Goal: Task Accomplishment & Management: Manage account settings

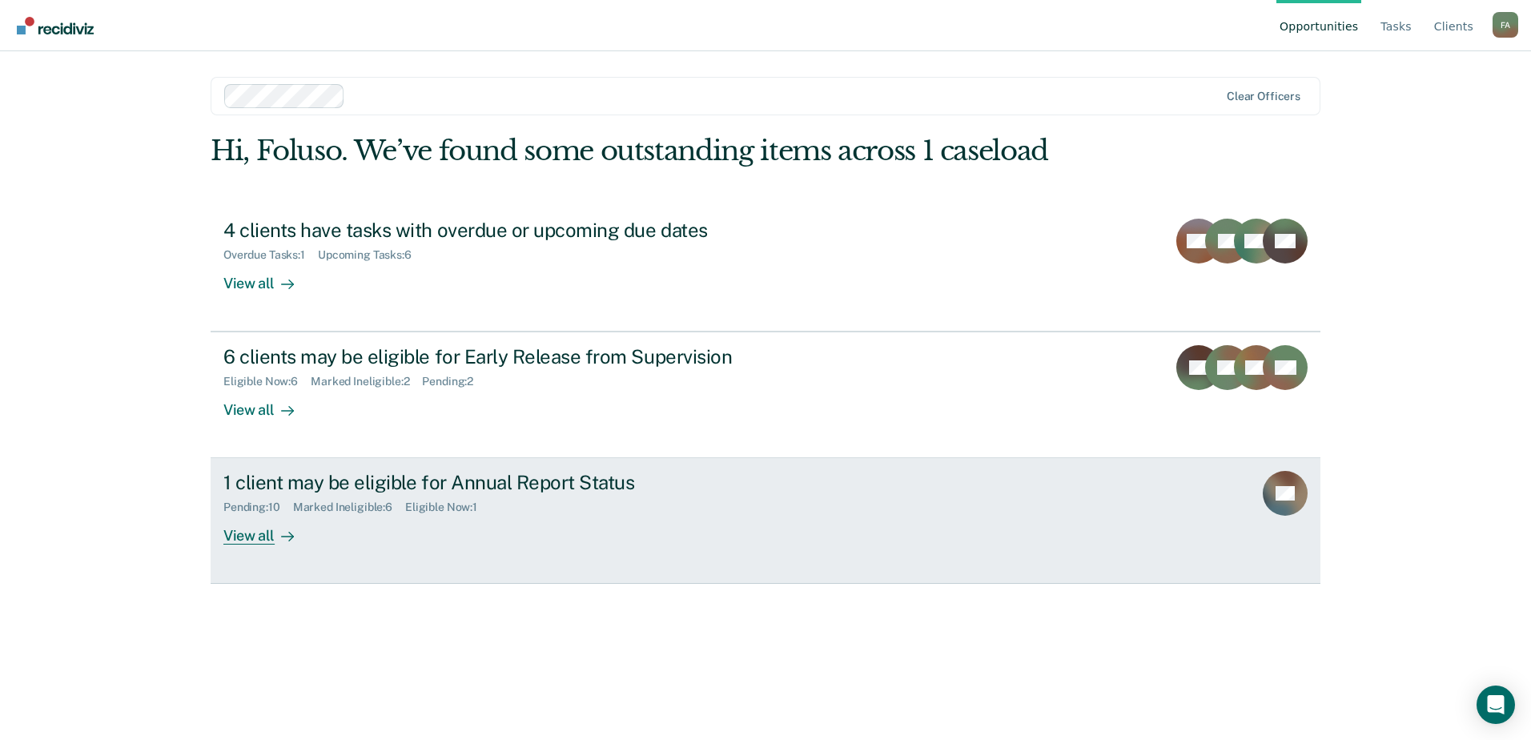
click at [347, 484] on div "1 client may be eligible for Annual Report Status" at bounding box center [504, 482] width 562 height 23
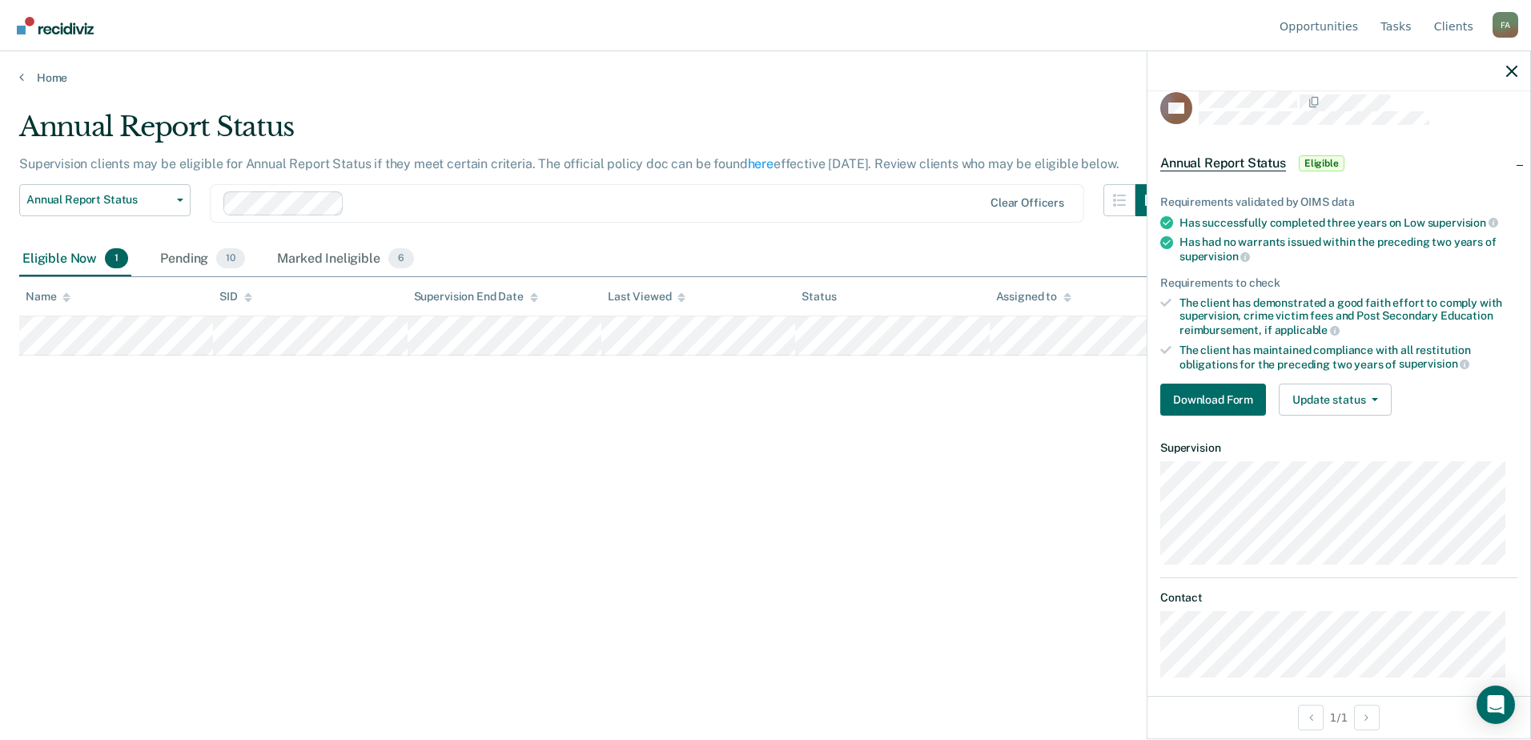
scroll to position [31, 0]
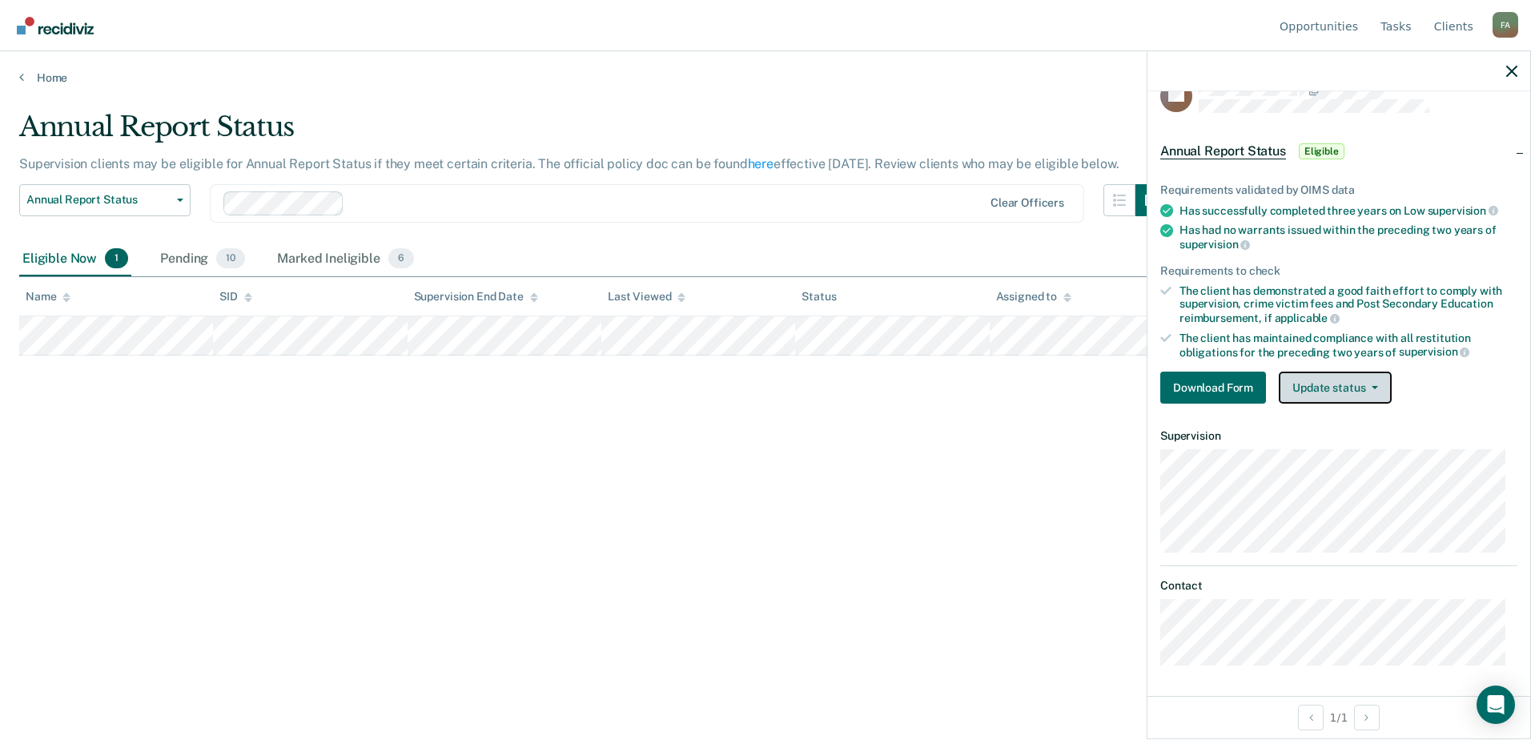
click at [1328, 387] on button "Update status" at bounding box center [1334, 387] width 113 height 32
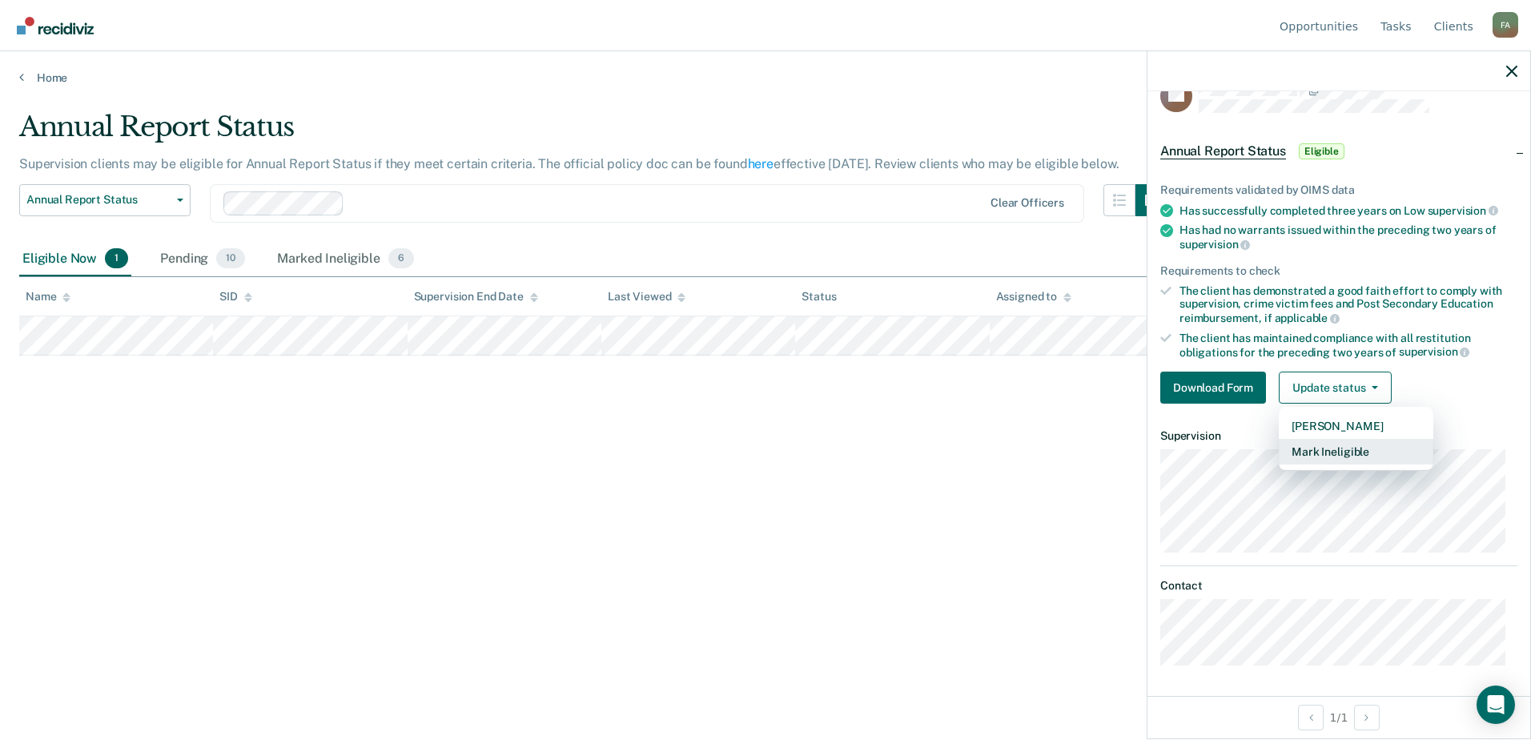
click at [1322, 450] on button "Mark Ineligible" at bounding box center [1355, 452] width 154 height 26
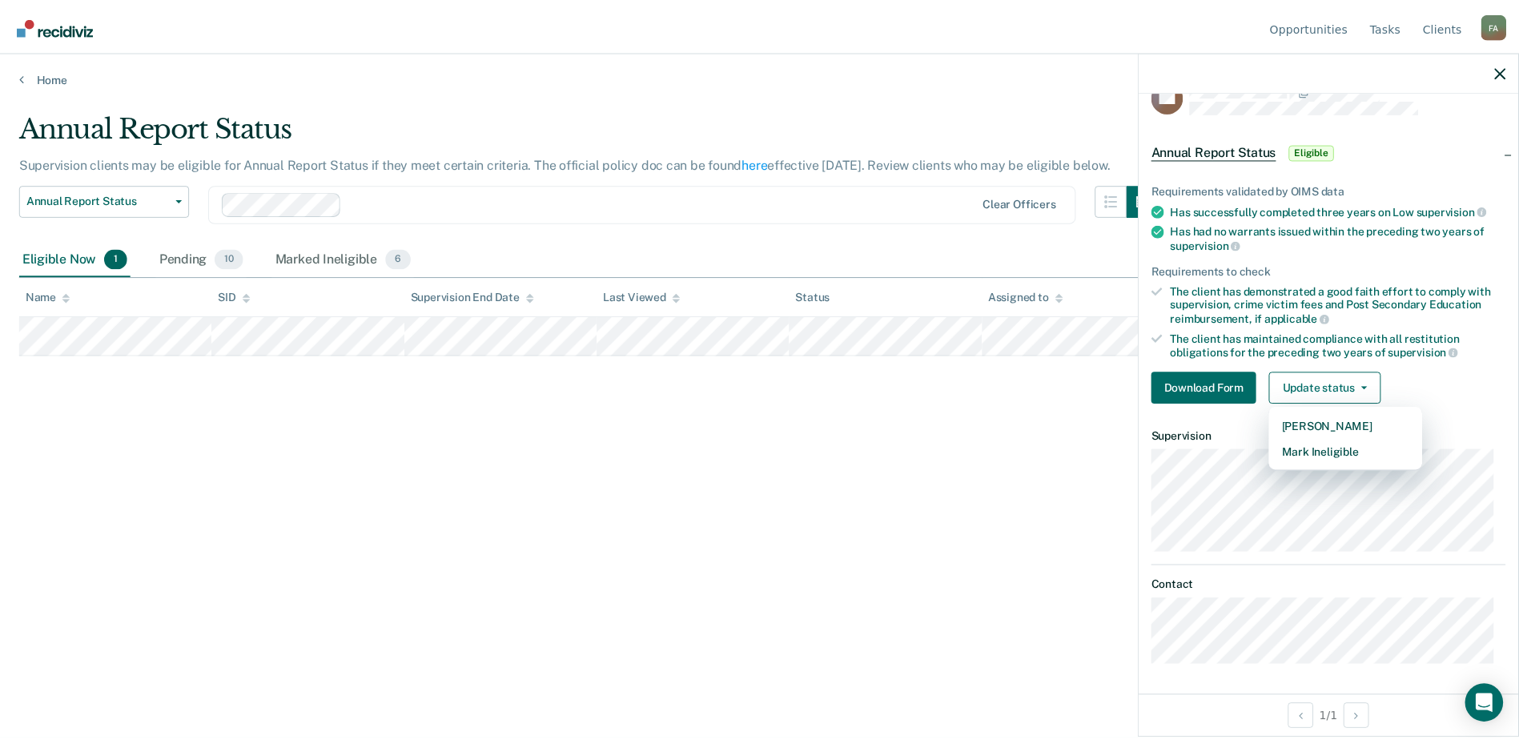
scroll to position [0, 0]
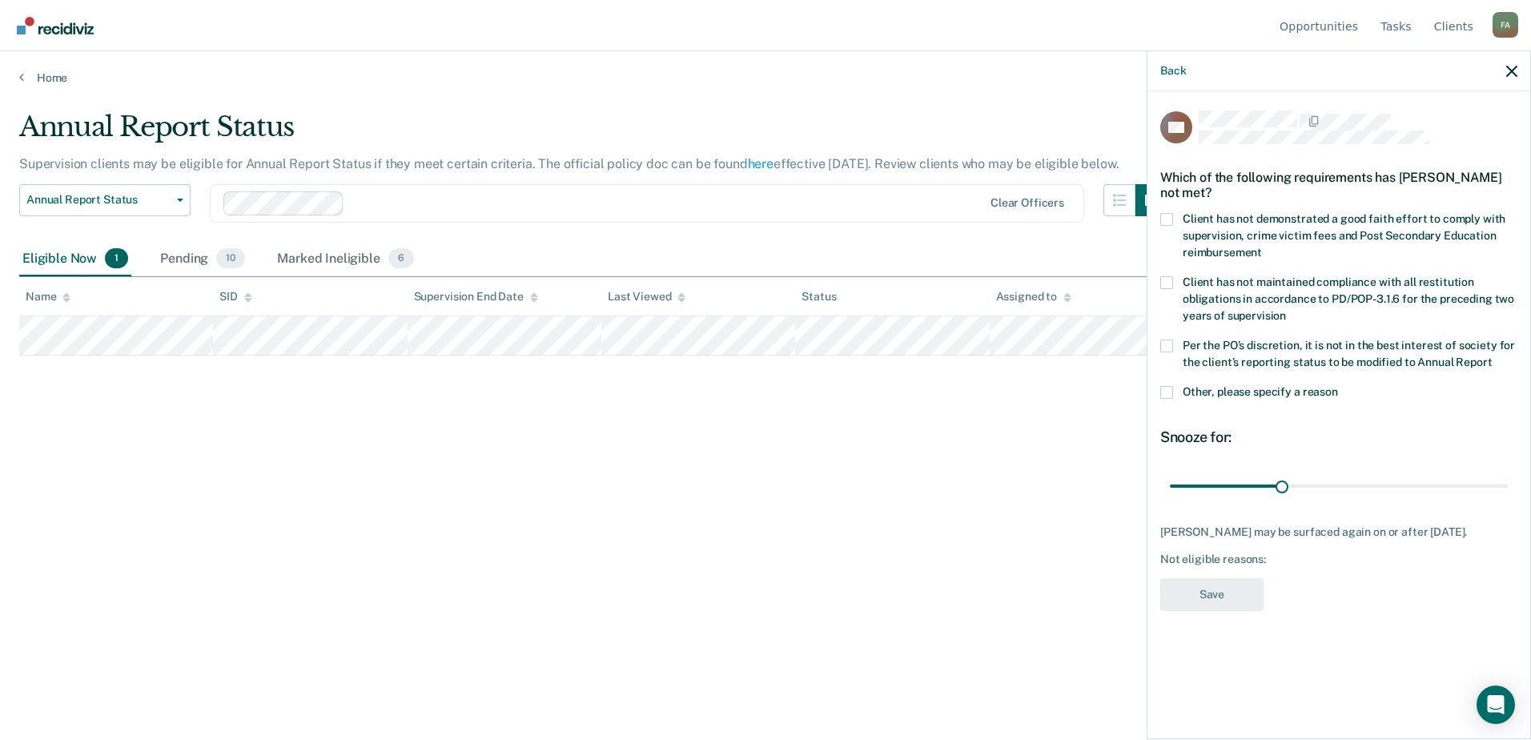
click at [1168, 214] on span at bounding box center [1166, 219] width 13 height 13
click at [1262, 247] on input "Client has not demonstrated a good faith effort to comply with supervision, cri…" at bounding box center [1262, 247] width 0 height 0
click at [1170, 347] on span at bounding box center [1166, 345] width 13 height 13
click at [1491, 356] on input "Per the PO’s discretion, it is not in the best interest of society for the clie…" at bounding box center [1491, 356] width 0 height 0
drag, startPoint x: 1204, startPoint y: 483, endPoint x: 1336, endPoint y: 492, distance: 132.4
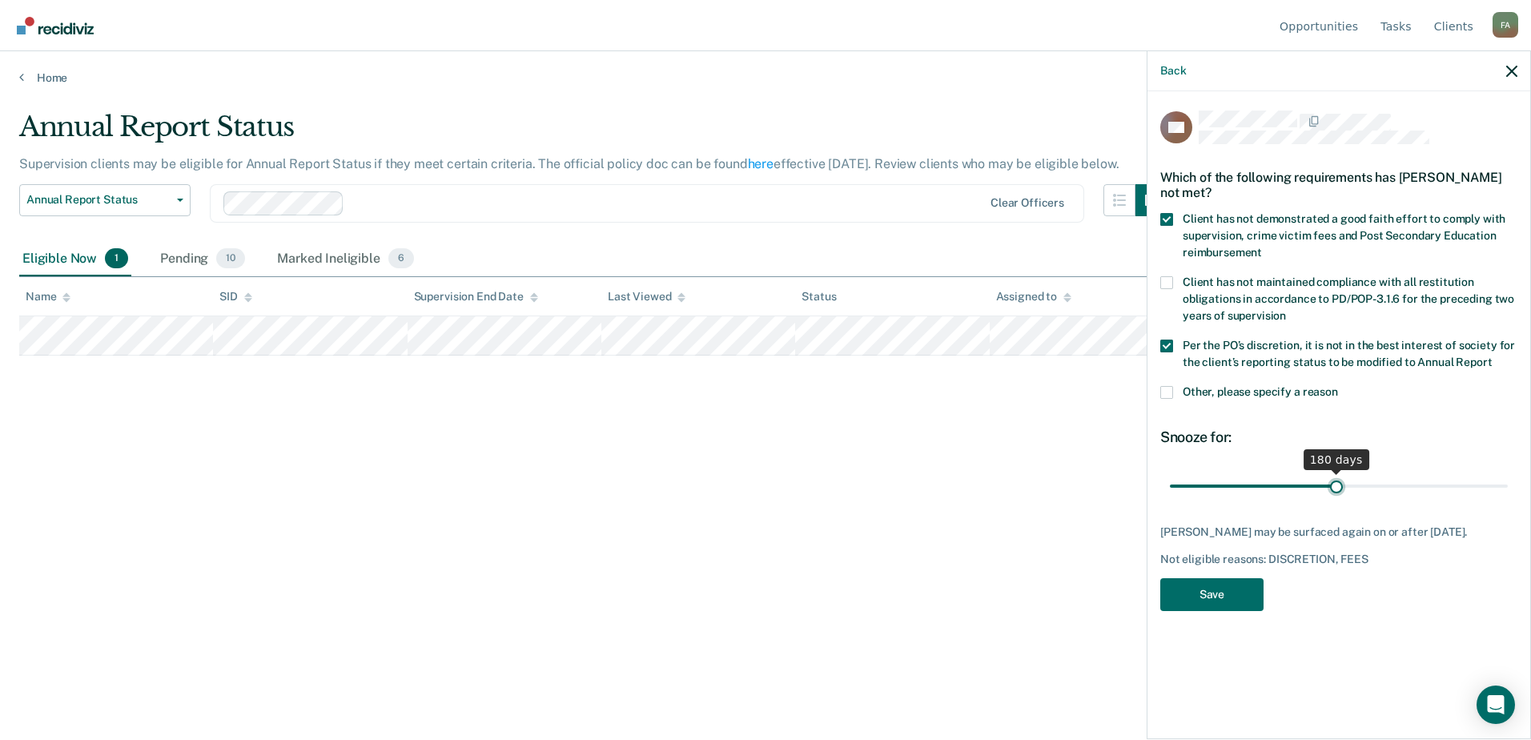
type input "180"
click at [1336, 492] on input "range" at bounding box center [1339, 485] width 338 height 28
click at [1204, 588] on button "Save" at bounding box center [1211, 594] width 103 height 33
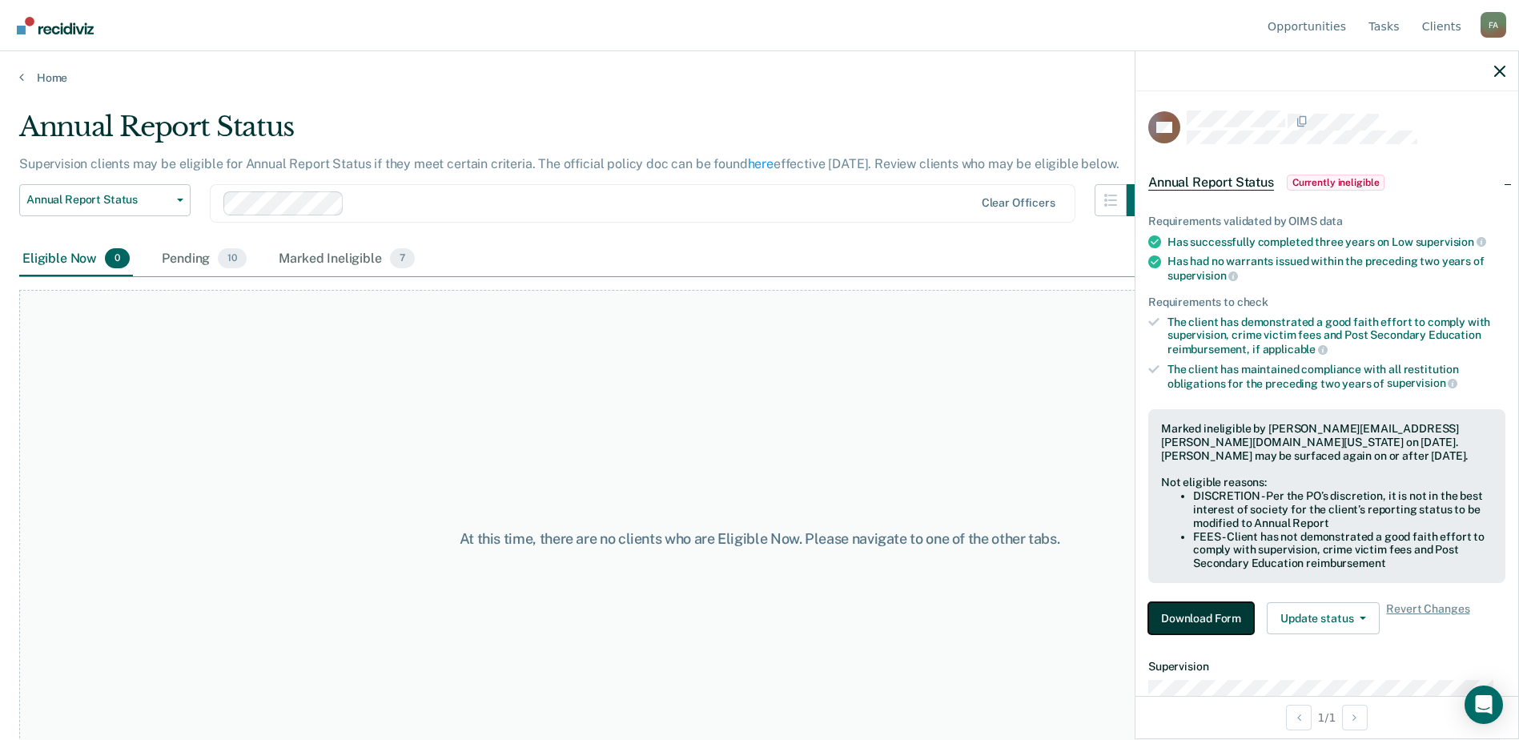
click at [1206, 613] on button "Download Form" at bounding box center [1201, 618] width 106 height 32
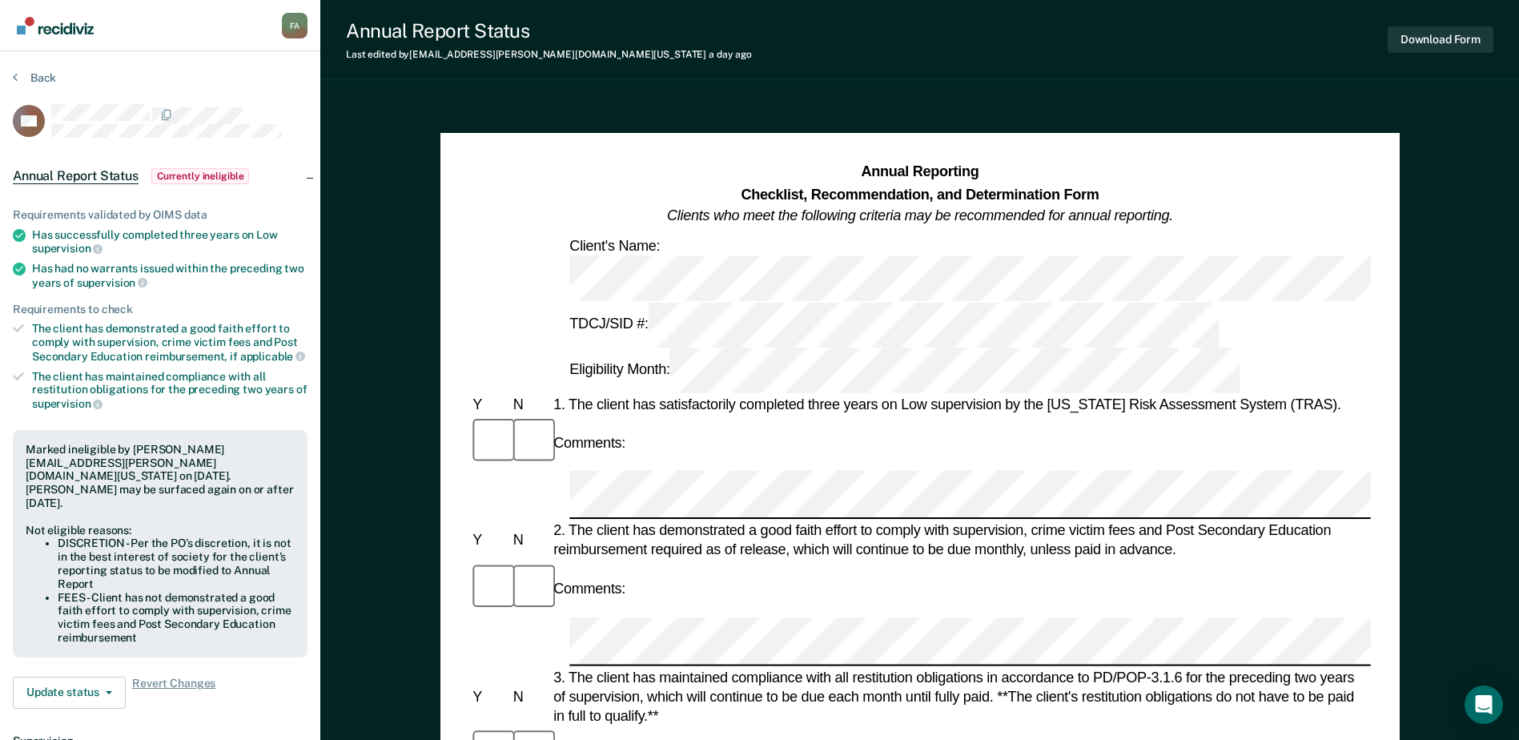
click at [52, 22] on img "Go to Recidiviz Home" at bounding box center [55, 26] width 77 height 18
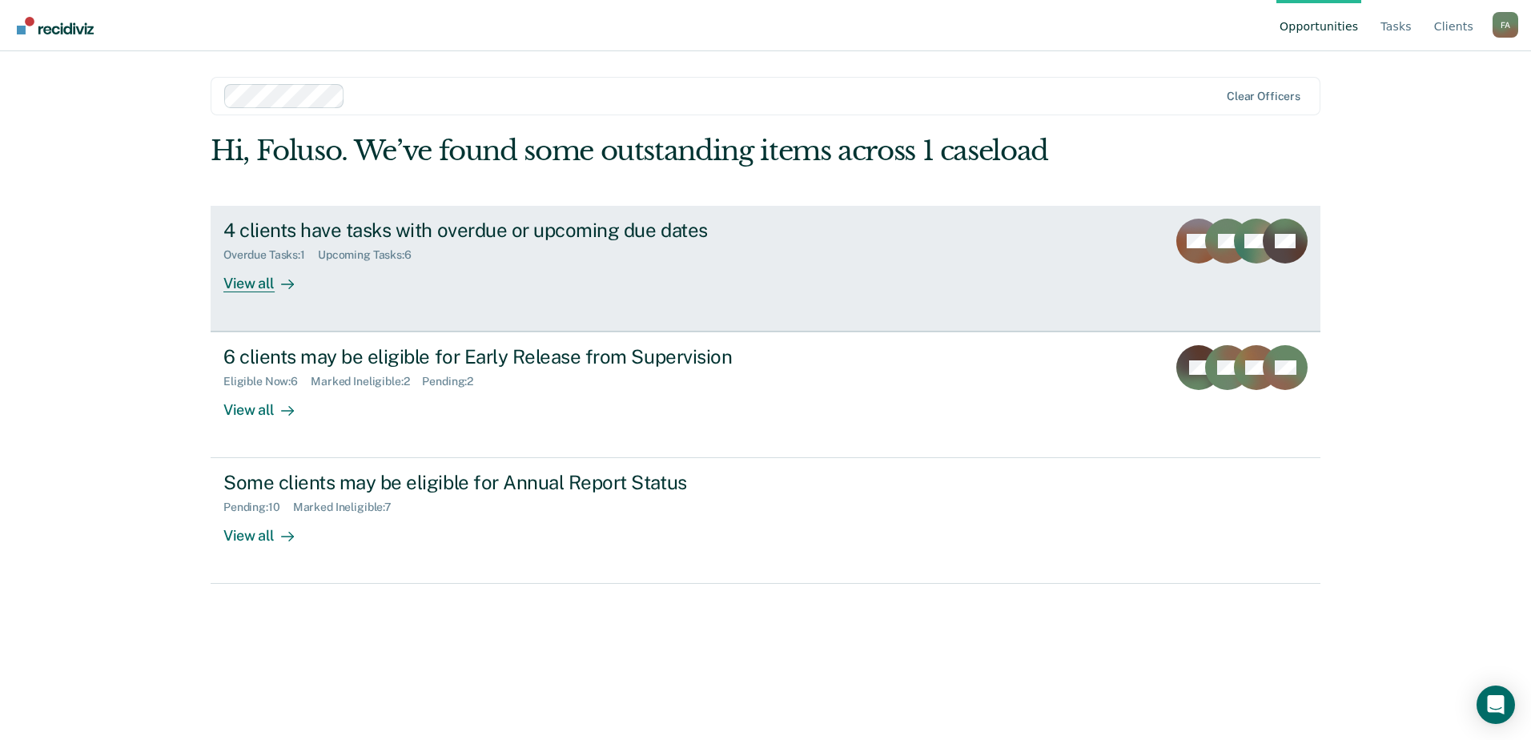
click at [440, 237] on div "4 clients have tasks with overdue or upcoming due dates" at bounding box center [504, 230] width 562 height 23
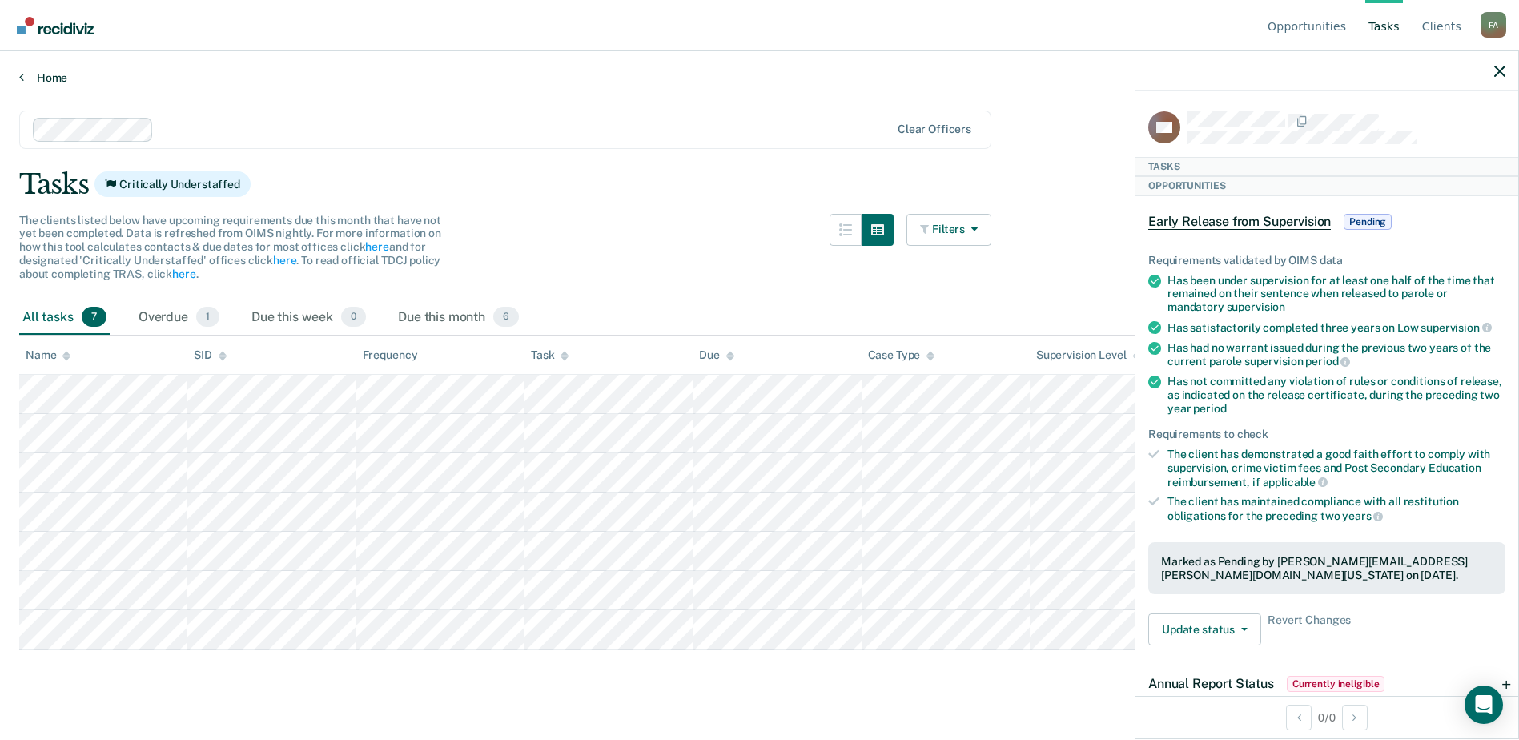
click at [58, 80] on link "Home" at bounding box center [759, 77] width 1480 height 14
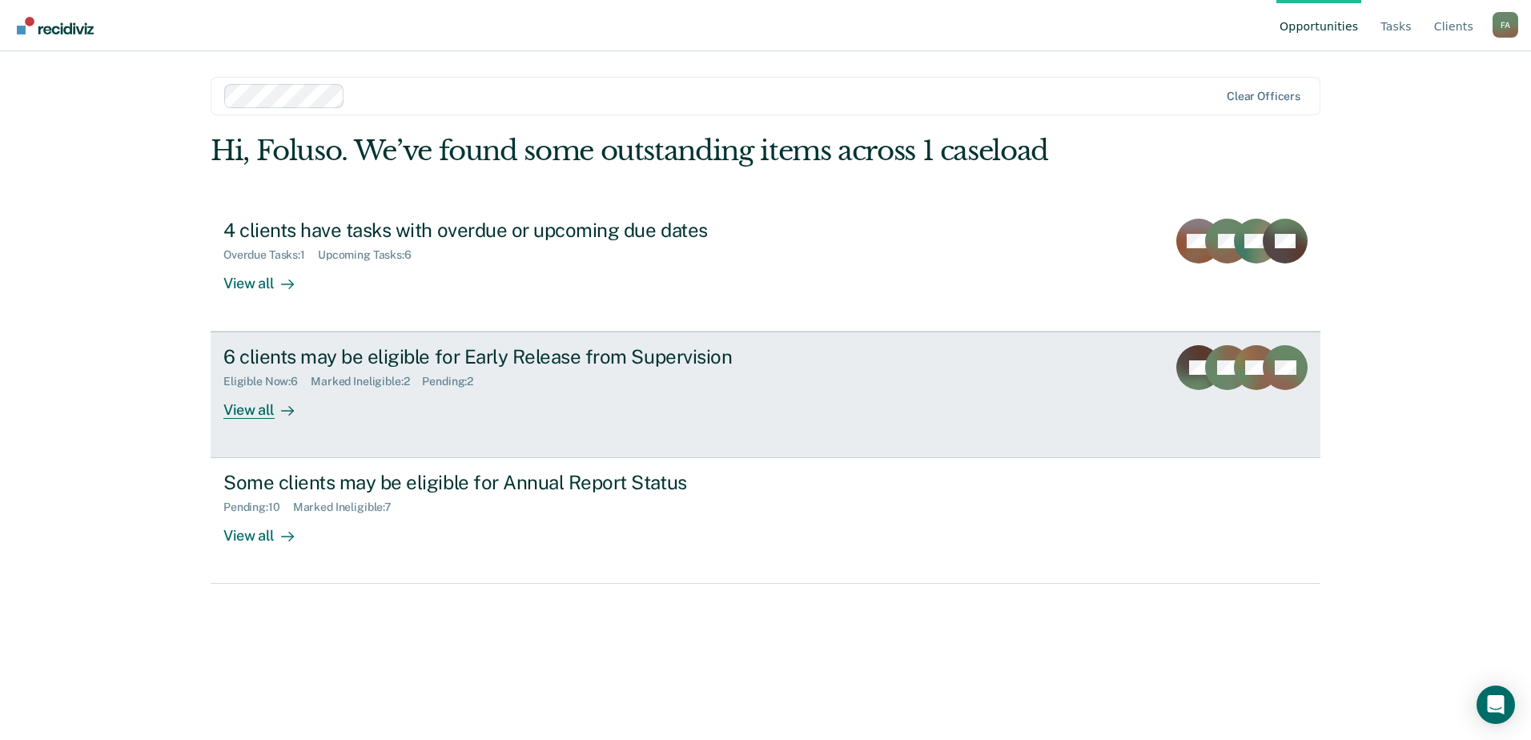
click at [371, 367] on div "6 clients may be eligible for Early Release from Supervision" at bounding box center [504, 356] width 562 height 23
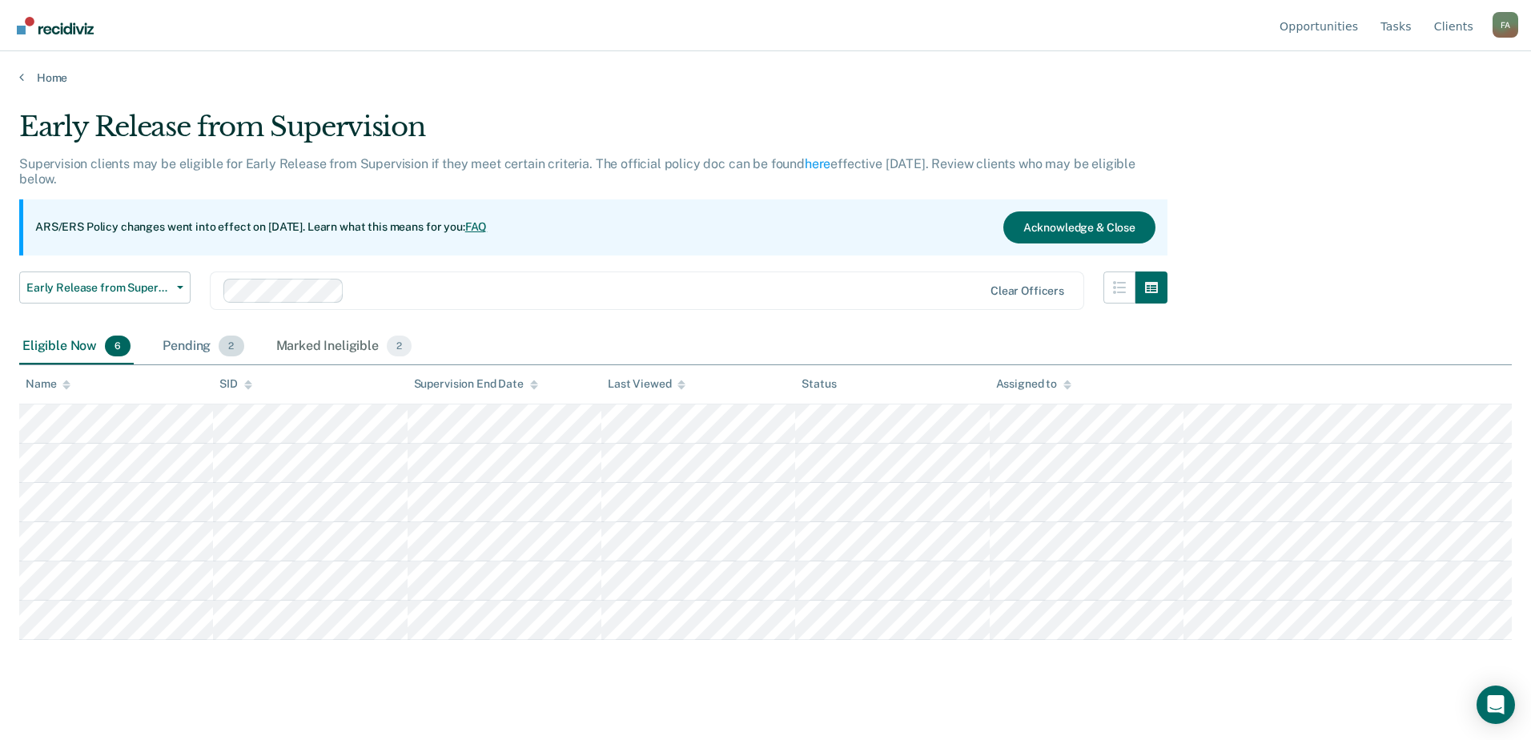
click at [201, 347] on div "Pending 2" at bounding box center [202, 346] width 87 height 35
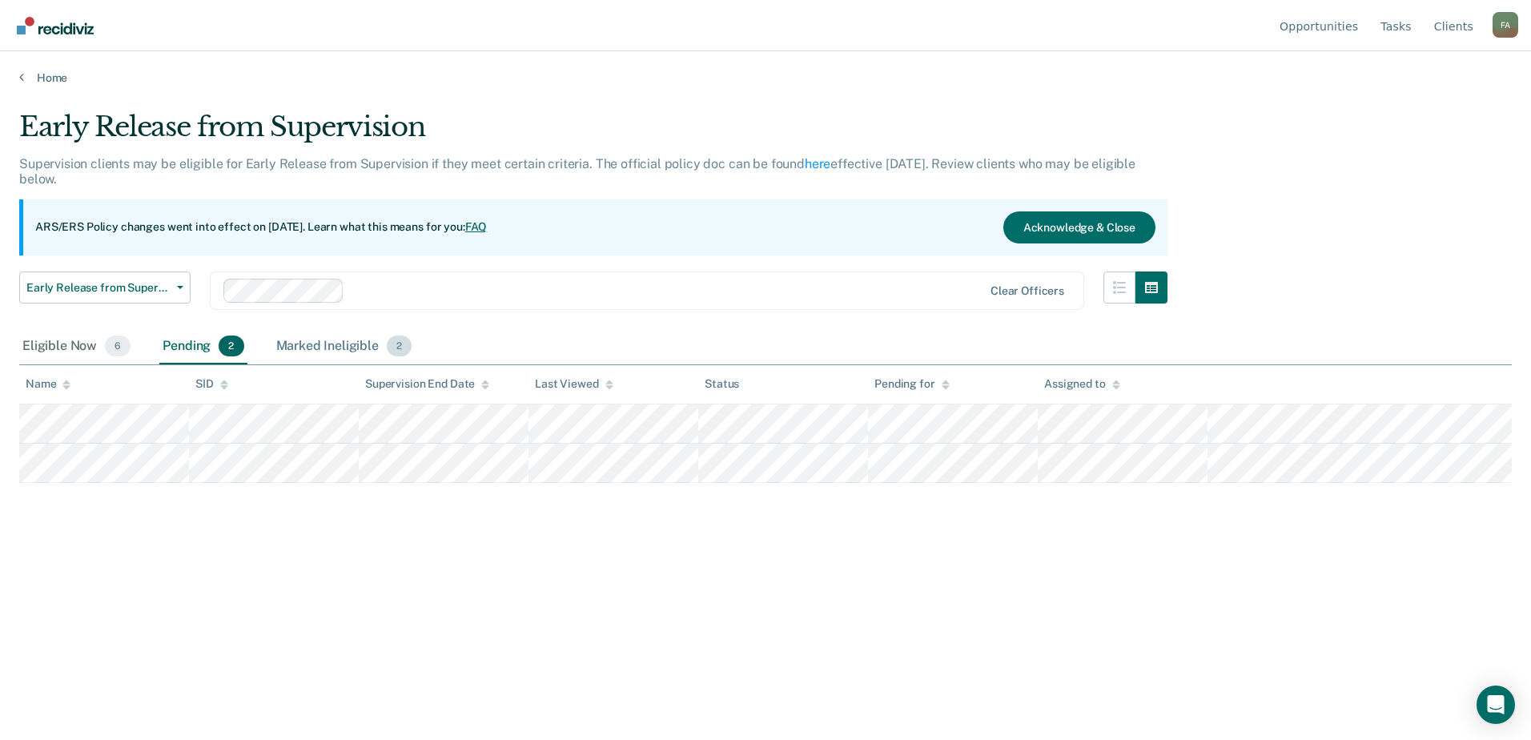
click at [318, 345] on div "Marked Ineligible 2" at bounding box center [344, 346] width 142 height 35
click at [328, 349] on div "Marked Ineligible 2" at bounding box center [344, 346] width 142 height 35
click at [173, 346] on div "Pending 2" at bounding box center [202, 346] width 87 height 35
click at [105, 346] on span "6" at bounding box center [118, 345] width 26 height 21
